Goal: Information Seeking & Learning: Learn about a topic

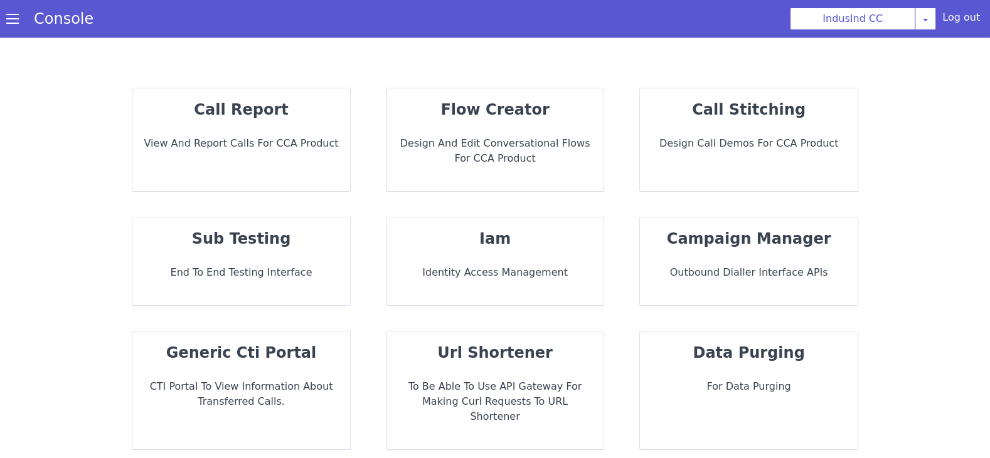
click at [228, 177] on div "call report View and report calls for CCA Product" at bounding box center [241, 139] width 218 height 103
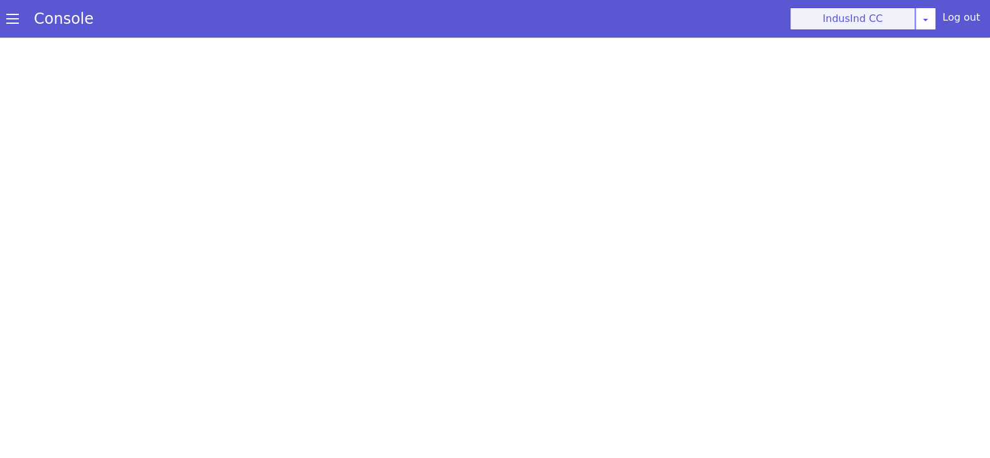
click at [891, 21] on button "IndusInd CC" at bounding box center [852, 19] width 125 height 23
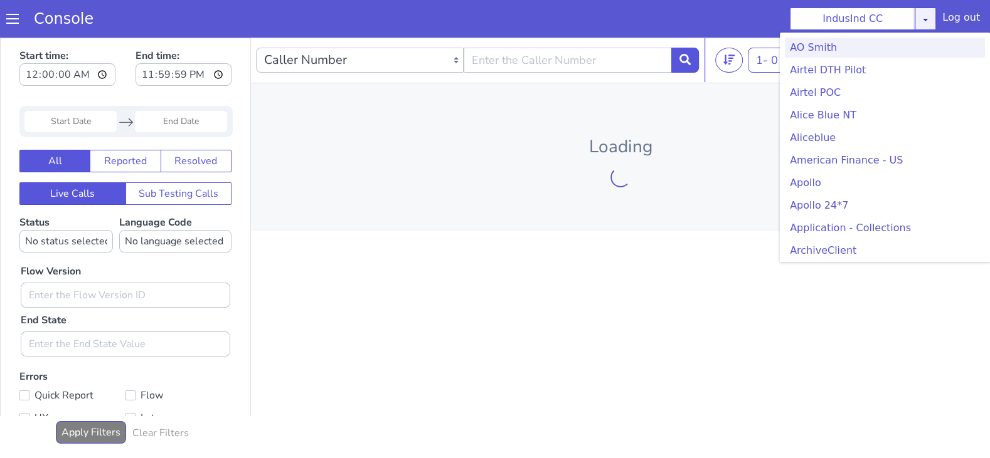
click at [930, 22] on icon at bounding box center [925, 19] width 10 height 10
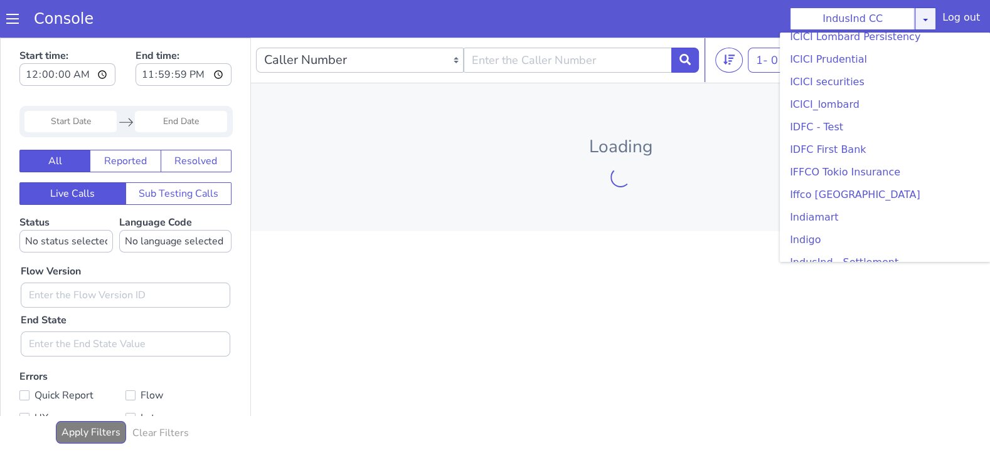
scroll to position [1466, 0]
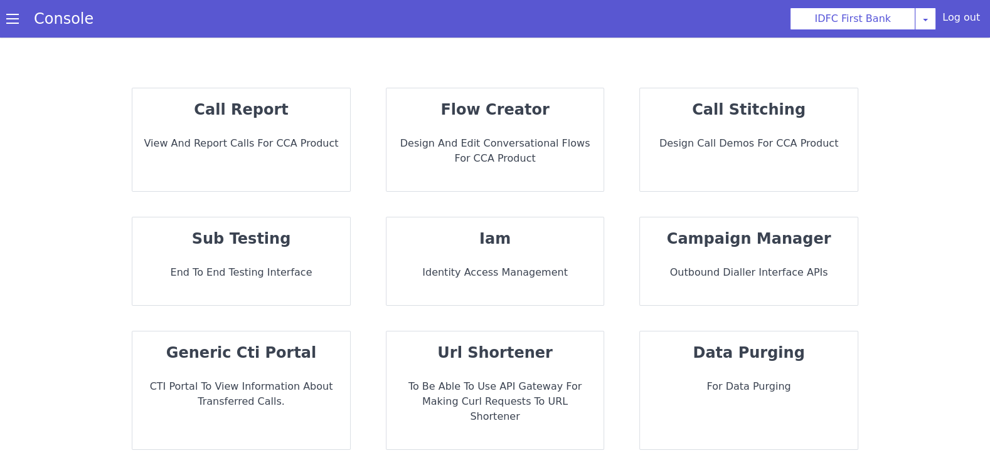
click at [538, 341] on div "call report View and report calls for CCA Product" at bounding box center [657, 444] width 238 height 206
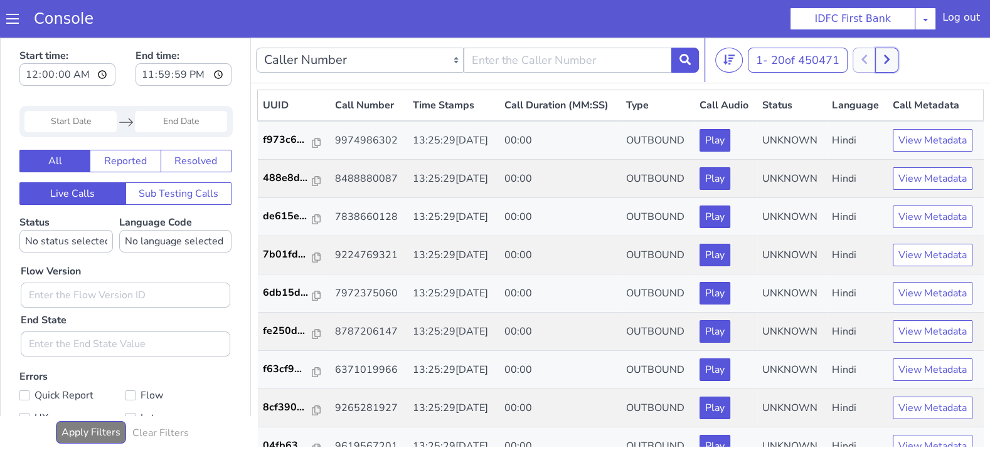
click at [884, 60] on icon at bounding box center [886, 59] width 7 height 11
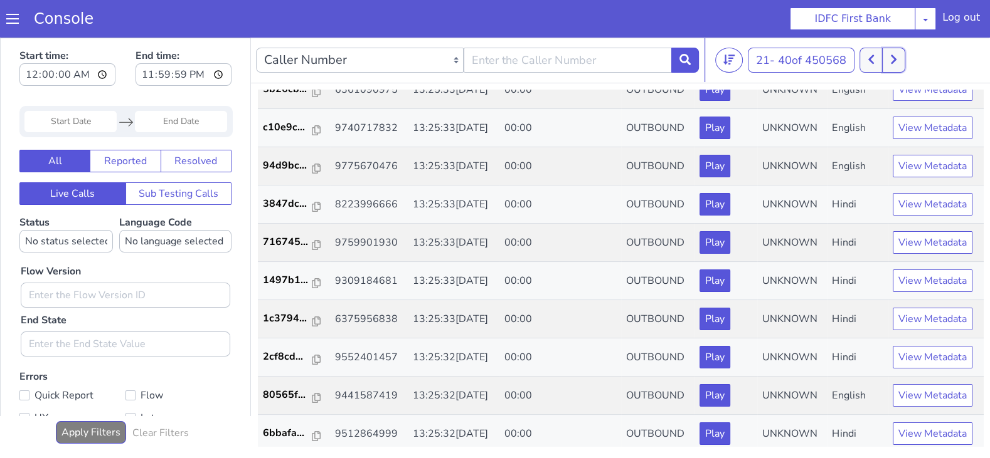
scroll to position [433, 0]
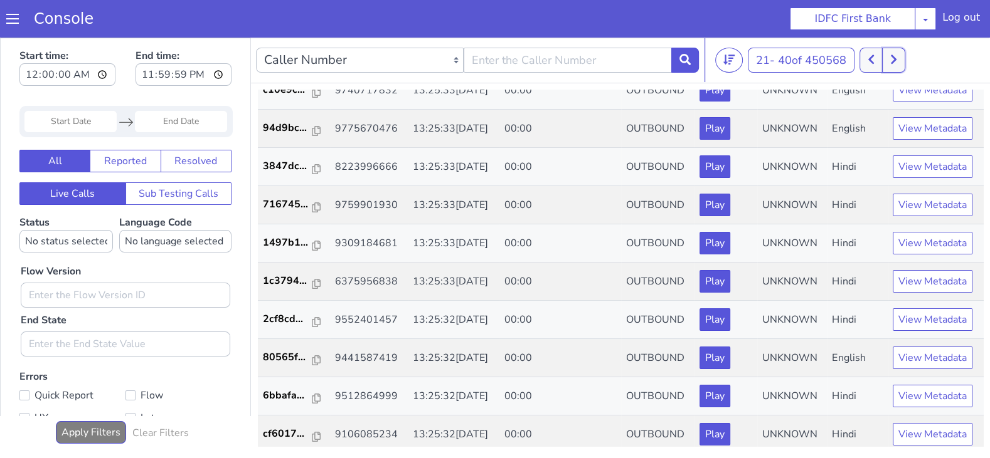
click at [892, 58] on icon at bounding box center [893, 59] width 7 height 11
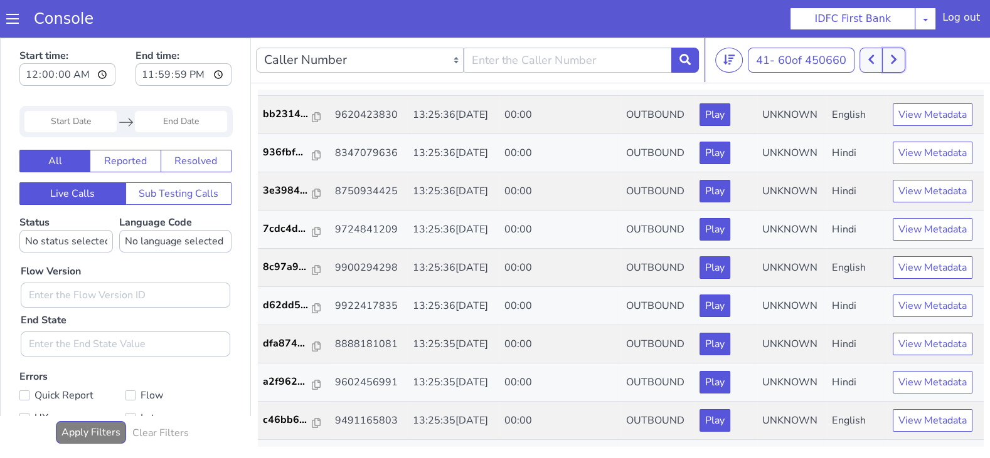
scroll to position [433, 0]
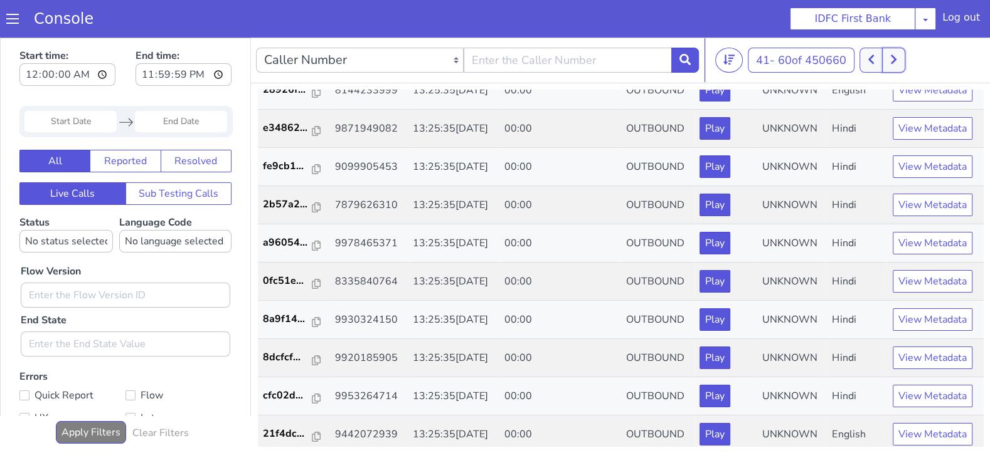
click at [895, 61] on icon at bounding box center [893, 59] width 6 height 9
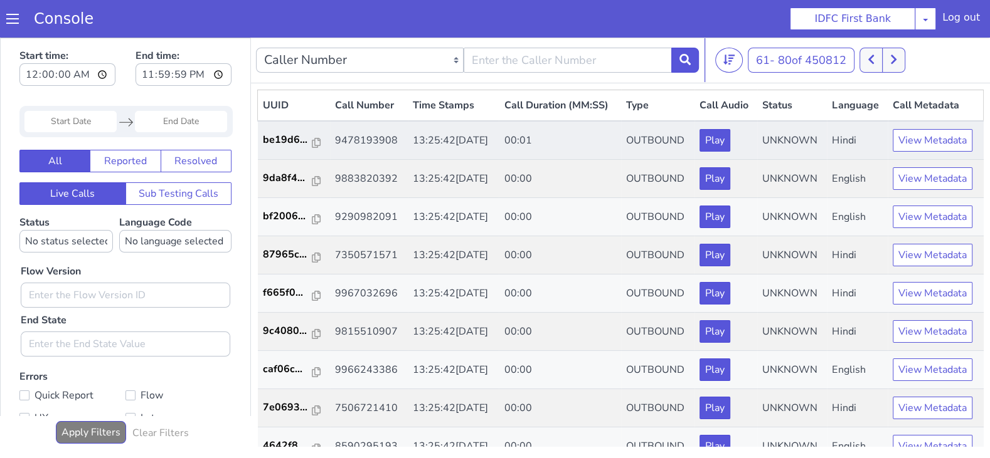
click at [285, 148] on td "be19d6..." at bounding box center [294, 140] width 72 height 39
click at [283, 140] on p "be19d6..." at bounding box center [288, 139] width 50 height 15
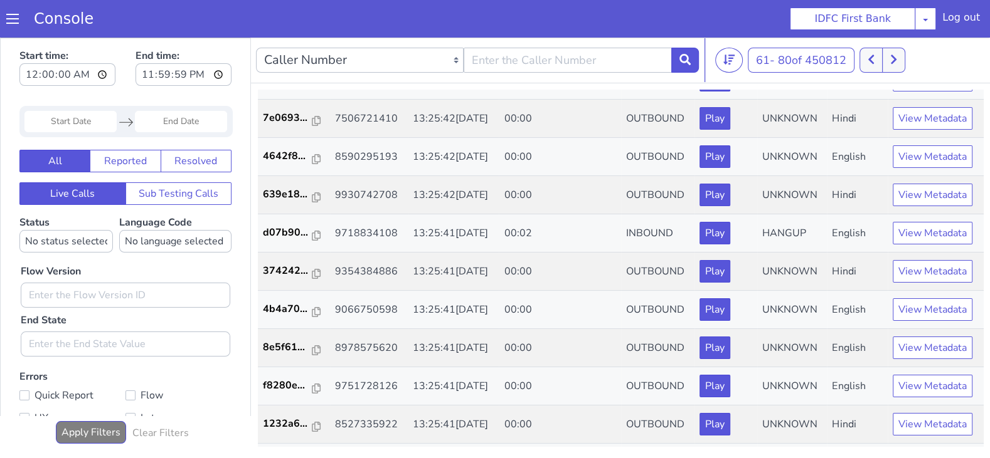
scroll to position [433, 0]
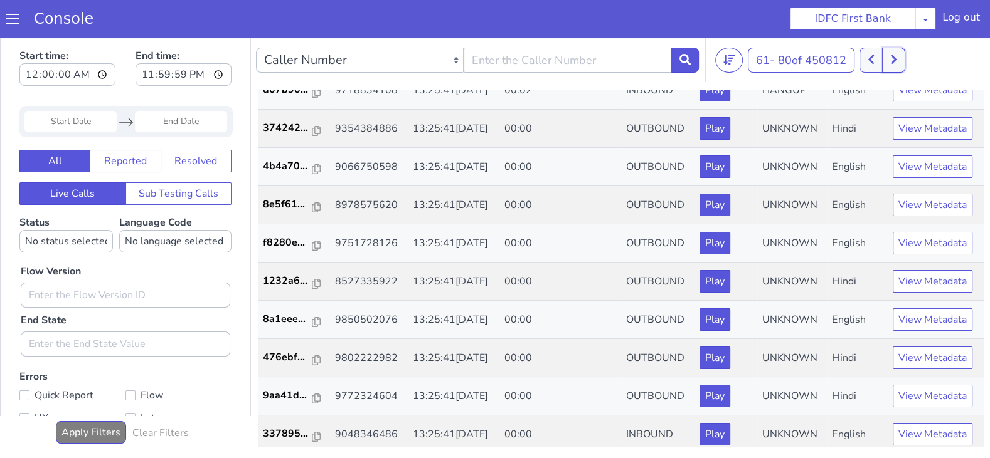
click at [890, 59] on icon at bounding box center [893, 59] width 7 height 11
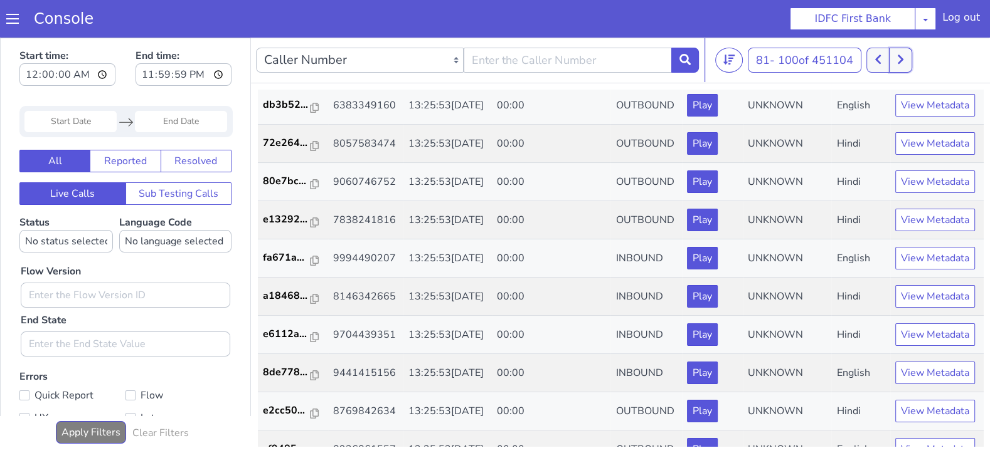
scroll to position [598, 0]
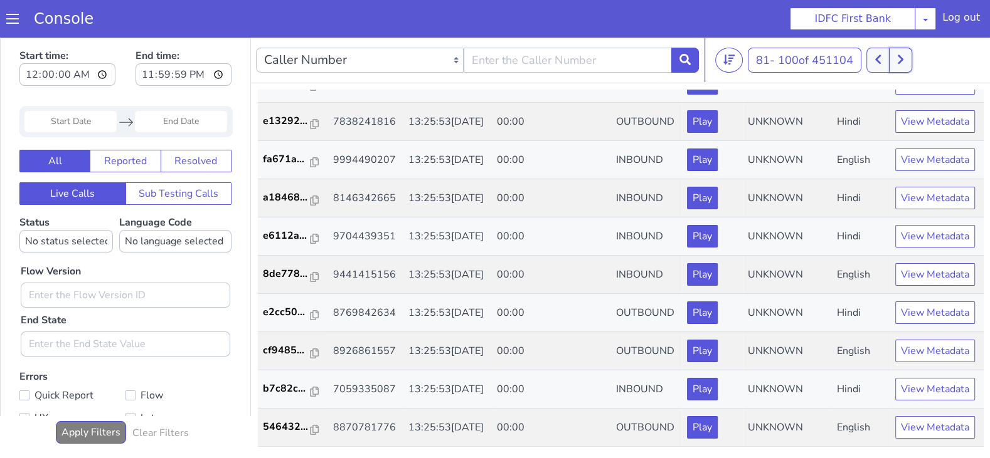
click at [902, 56] on icon at bounding box center [900, 59] width 7 height 11
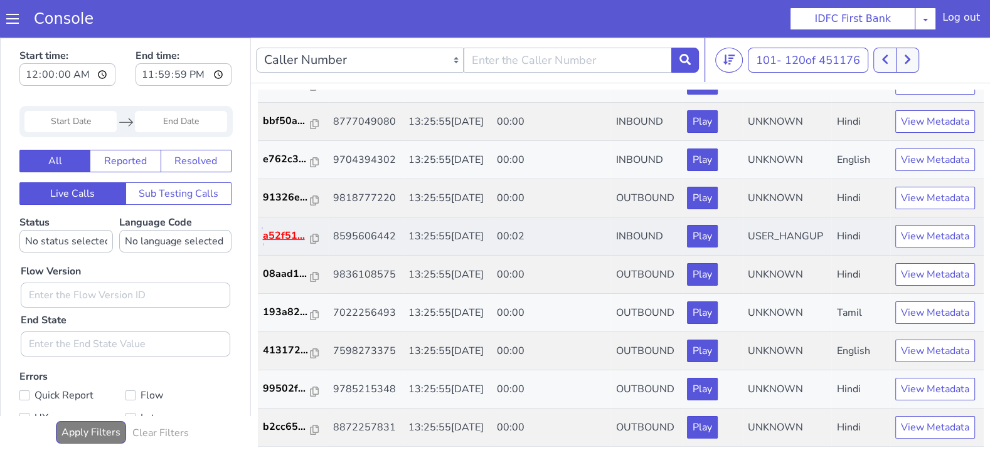
click at [280, 228] on p "a52f51..." at bounding box center [287, 235] width 48 height 15
